Goal: Task Accomplishment & Management: Use online tool/utility

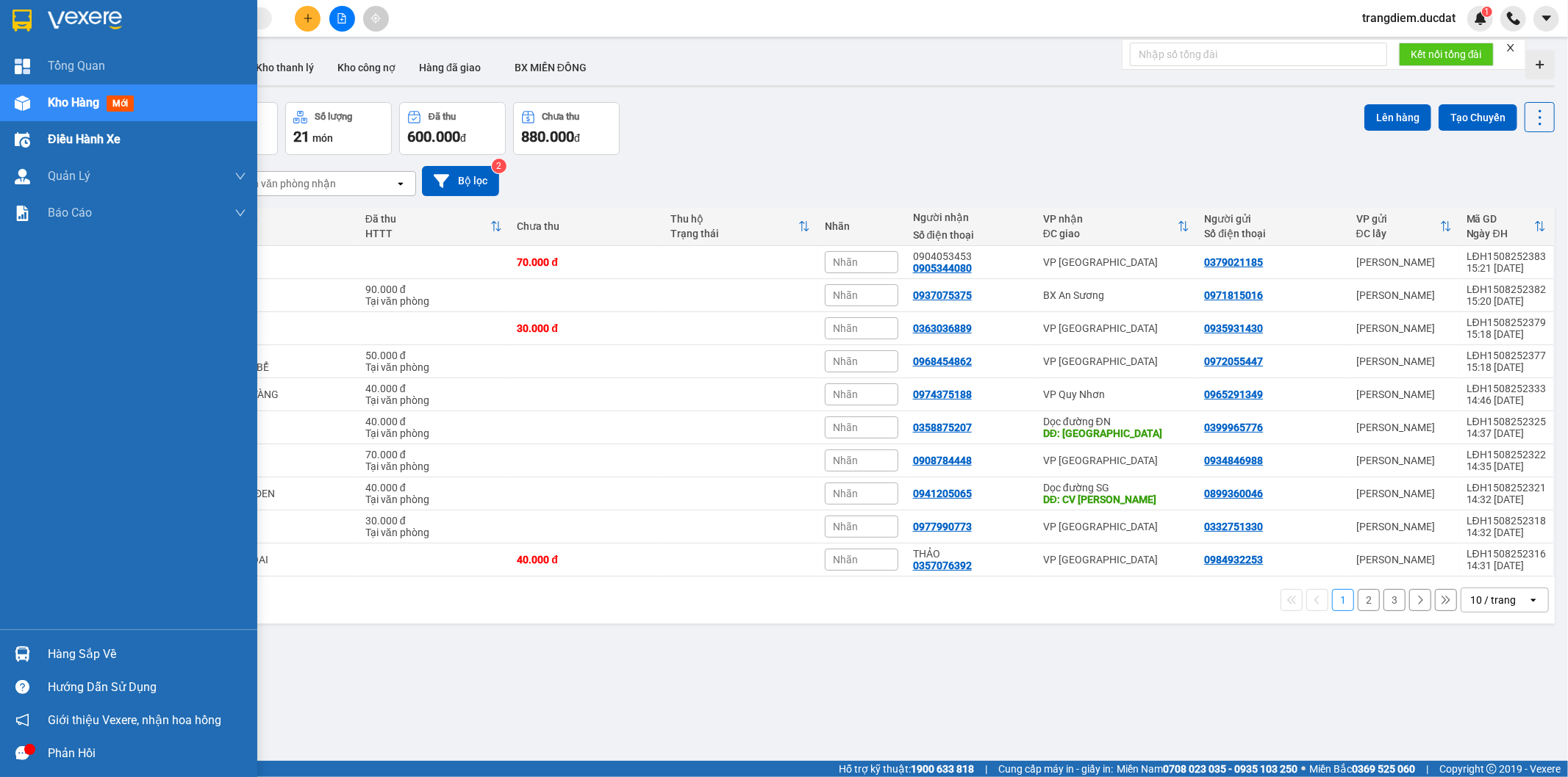
click at [106, 134] on span "Điều hành xe" at bounding box center [84, 139] width 73 height 19
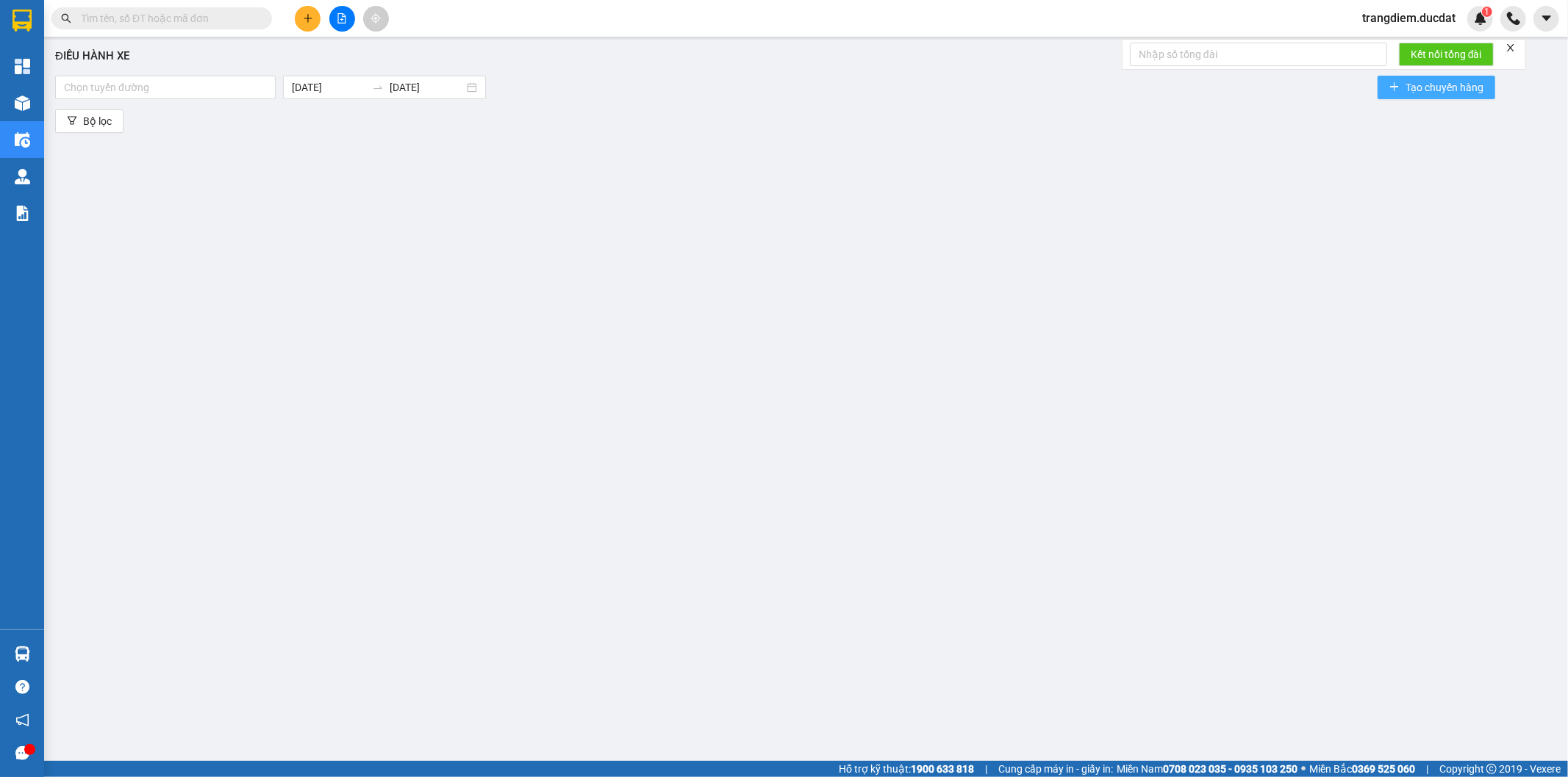
click at [1393, 83] on icon "plus" at bounding box center [1394, 86] width 10 height 10
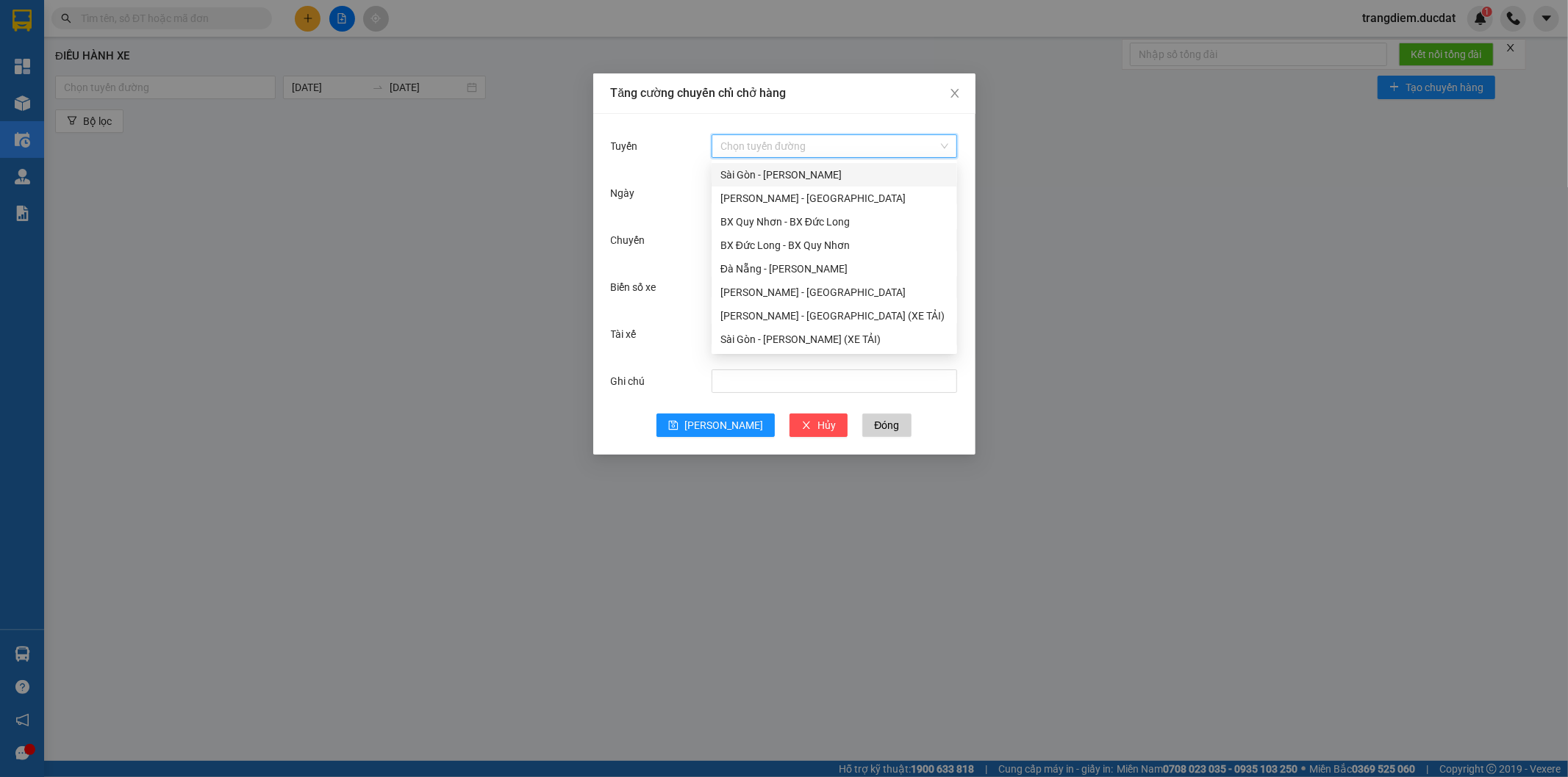
click at [798, 138] on input "Tuyến" at bounding box center [829, 146] width 218 height 22
click at [785, 243] on div "BX Đức Long - BX Quy Nhơn" at bounding box center [834, 245] width 228 height 16
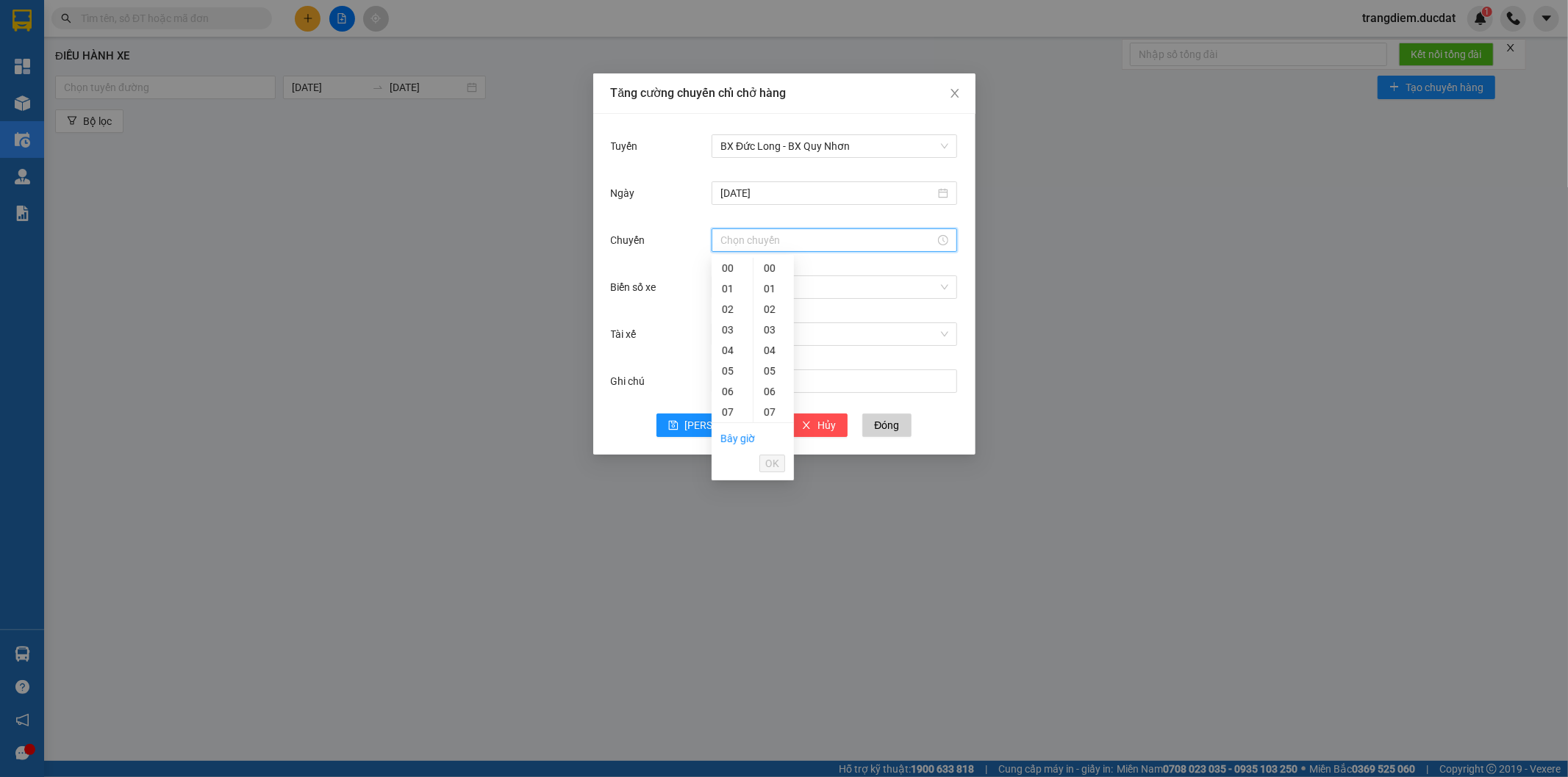
click at [777, 246] on input "Chuyến" at bounding box center [827, 240] width 215 height 16
click at [760, 209] on div "Ngày 15/08/2025" at bounding box center [784, 201] width 347 height 47
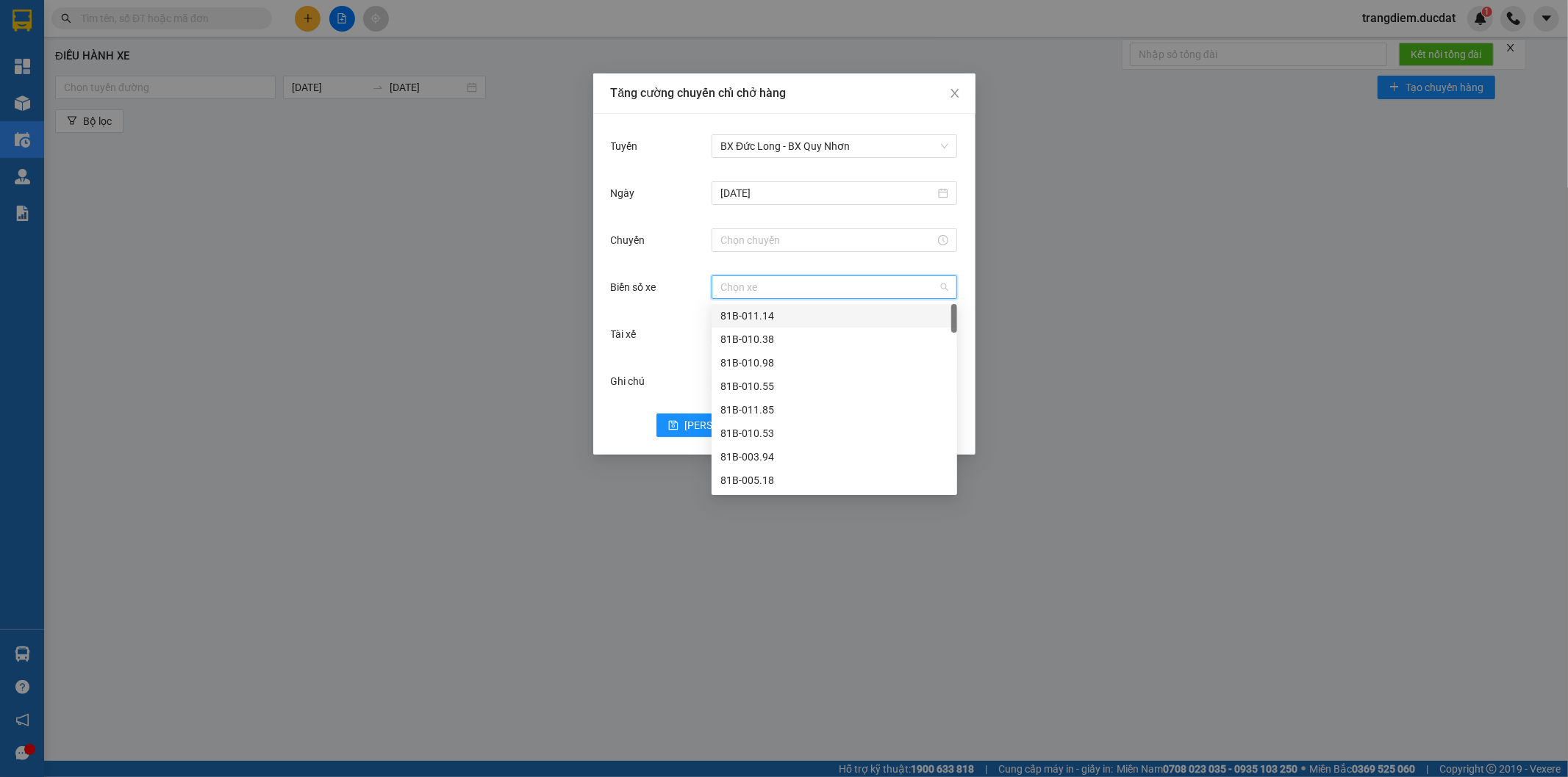
click at [750, 288] on input "Biển số xe" at bounding box center [829, 287] width 218 height 22
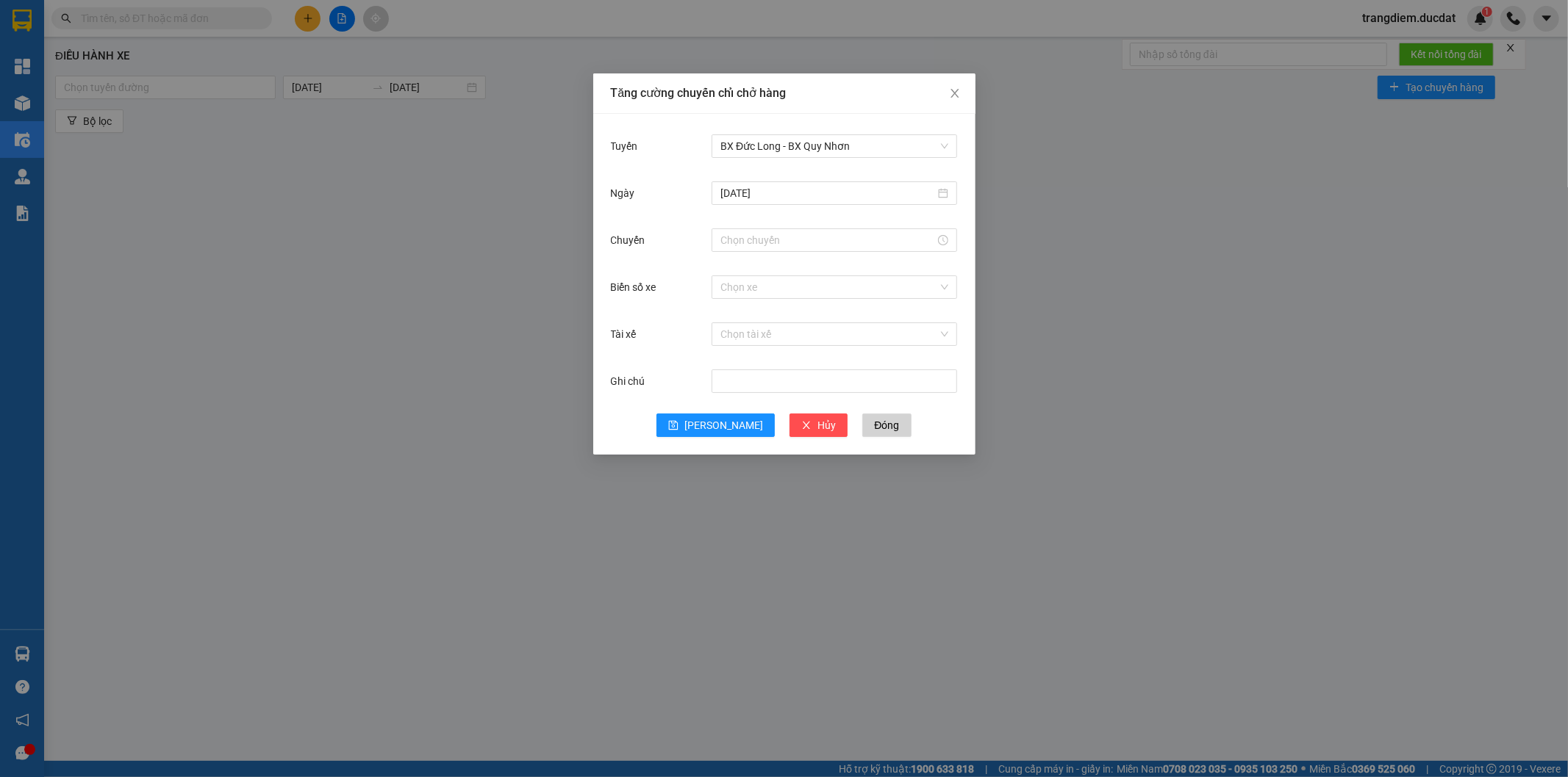
click at [669, 265] on div "Chuyến" at bounding box center [784, 249] width 347 height 47
click at [740, 226] on div at bounding box center [834, 240] width 246 height 29
click at [937, 234] on div at bounding box center [834, 240] width 228 height 16
click at [959, 92] on icon "close" at bounding box center [954, 93] width 12 height 12
